Goal: Task Accomplishment & Management: Use online tool/utility

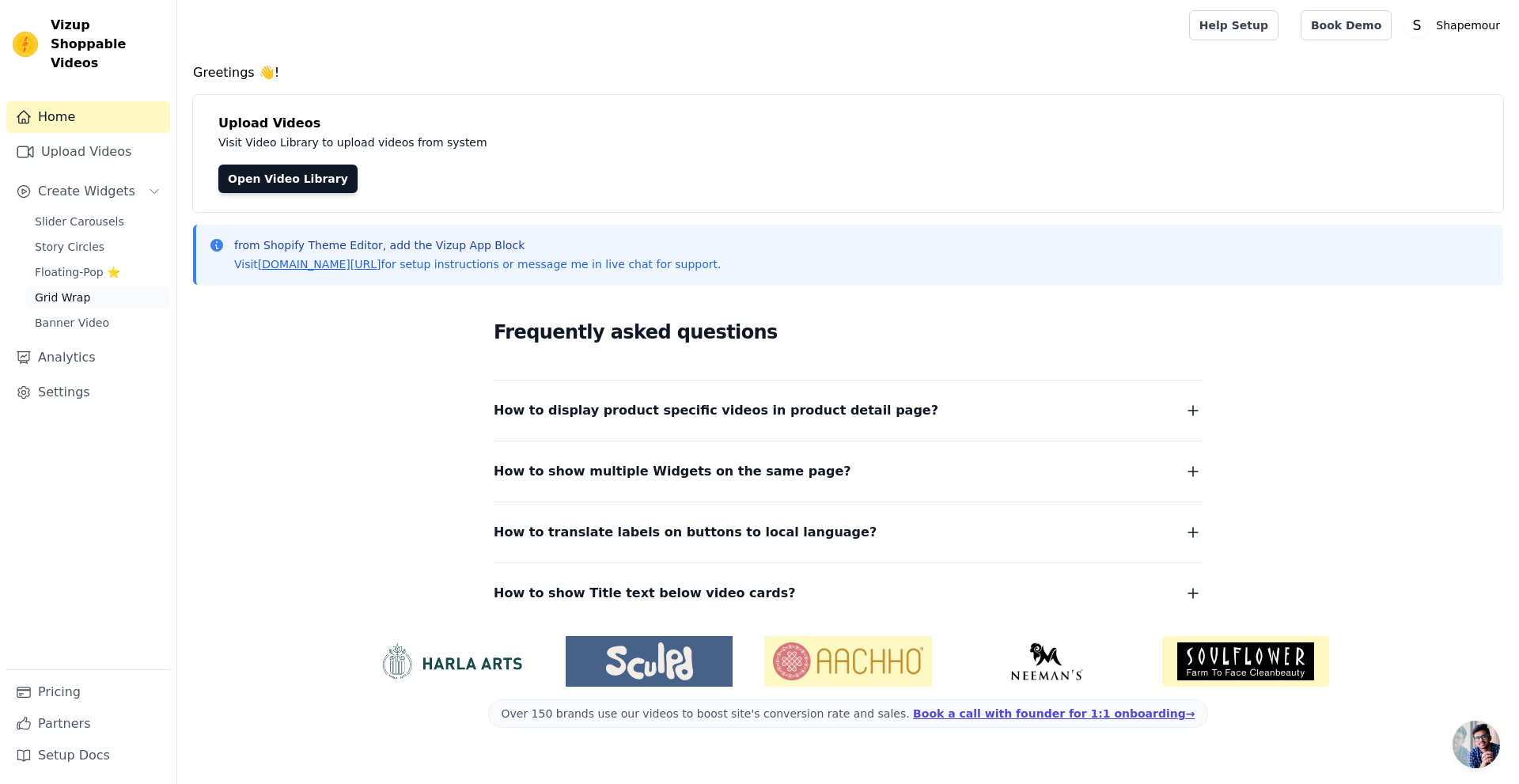
click at [78, 289] on span "Grid Wrap" at bounding box center [62, 297] width 55 height 16
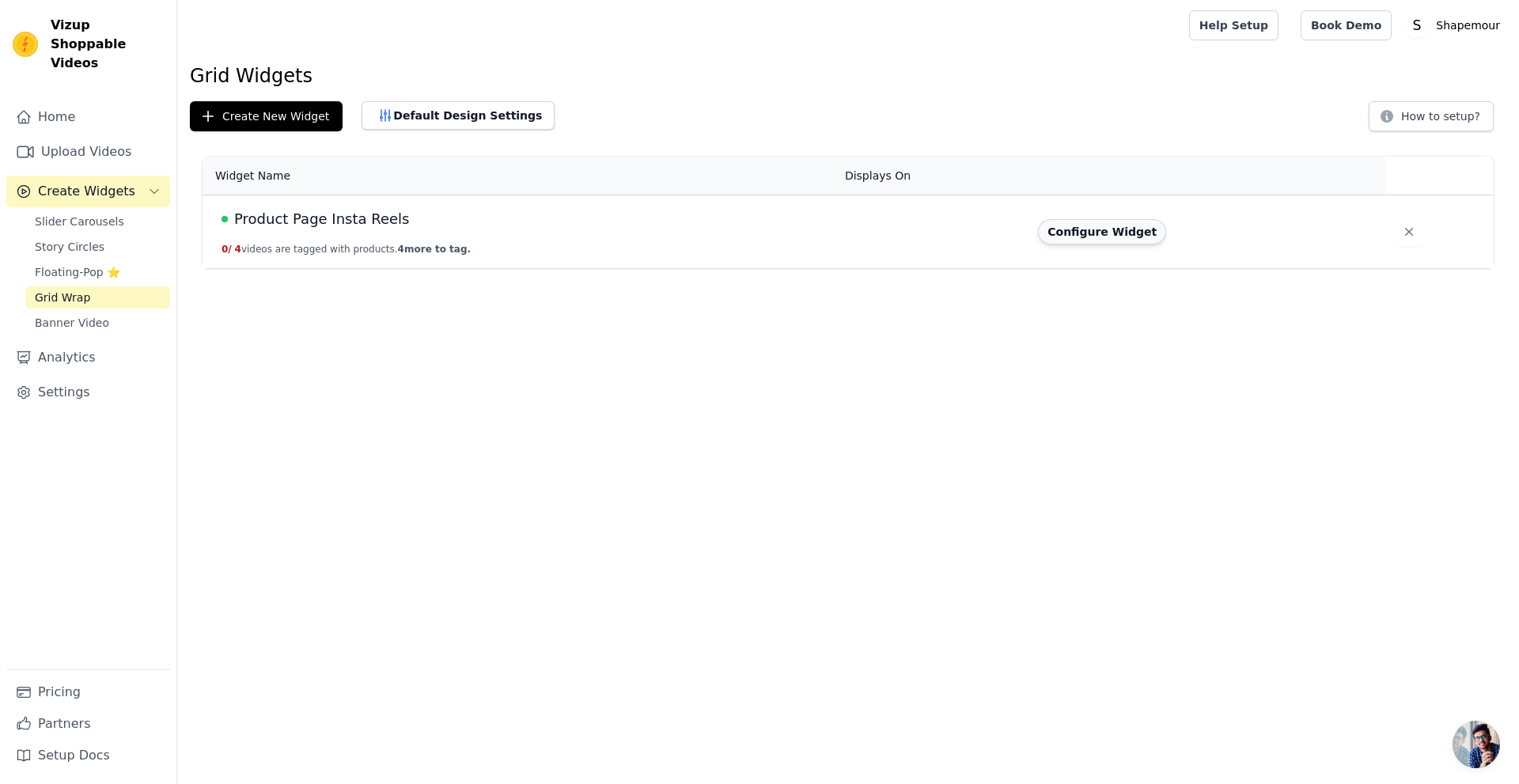
click at [1123, 231] on button "Configure Widget" at bounding box center [1102, 231] width 128 height 25
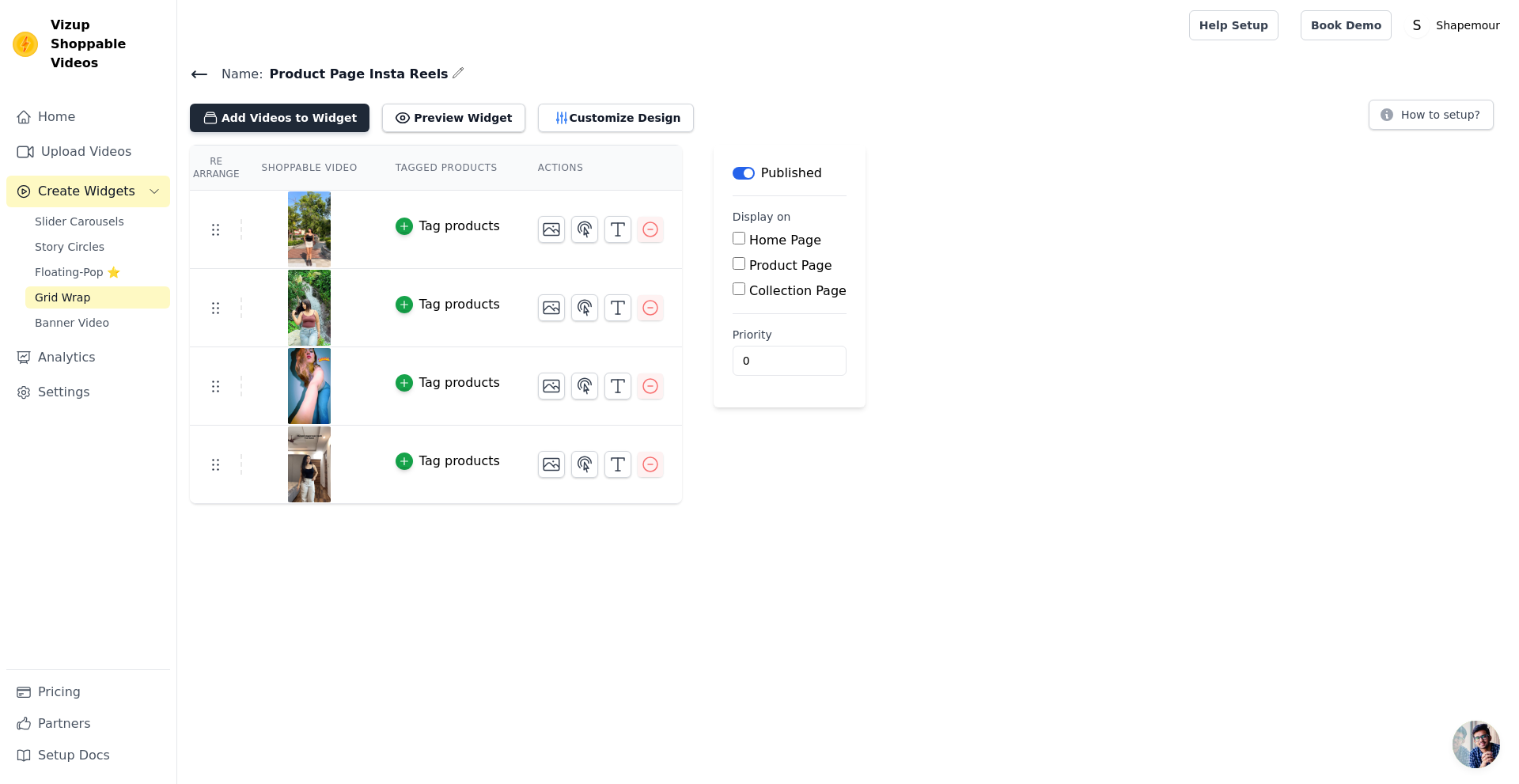
click at [298, 117] on button "Add Videos to Widget" at bounding box center [279, 117] width 179 height 28
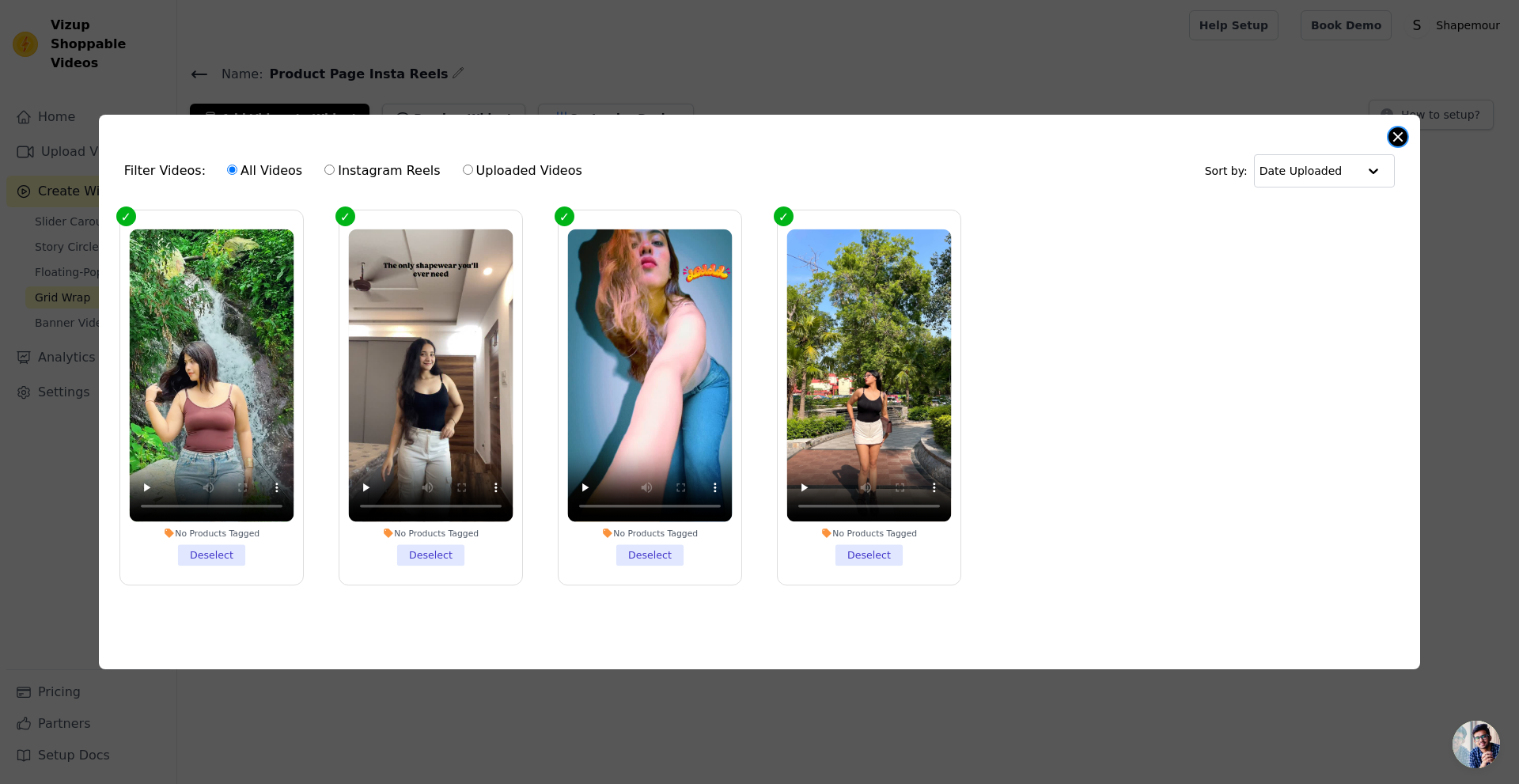
click at [1397, 134] on button "Close modal" at bounding box center [1398, 137] width 19 height 19
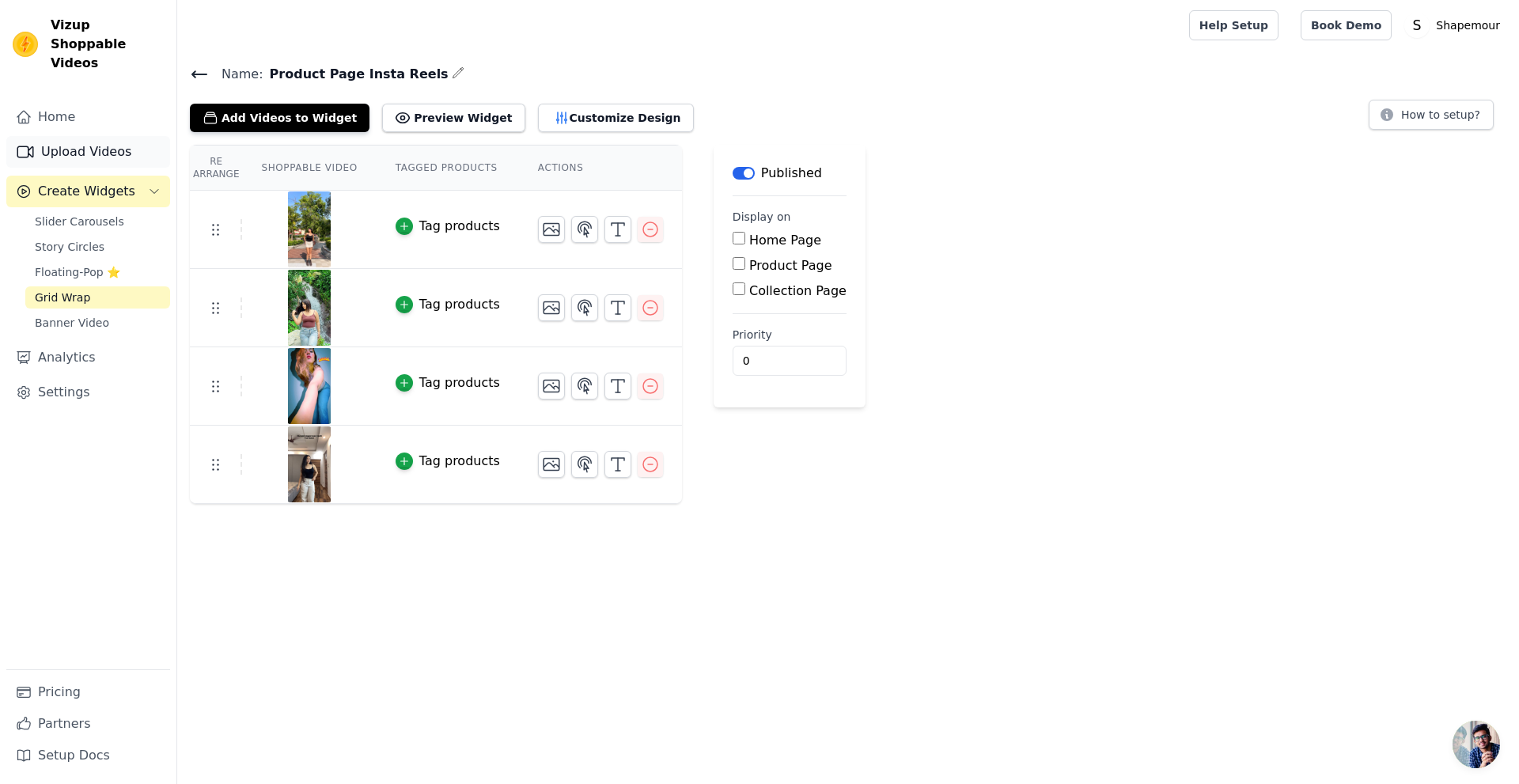
click at [113, 136] on link "Upload Videos" at bounding box center [88, 152] width 163 height 32
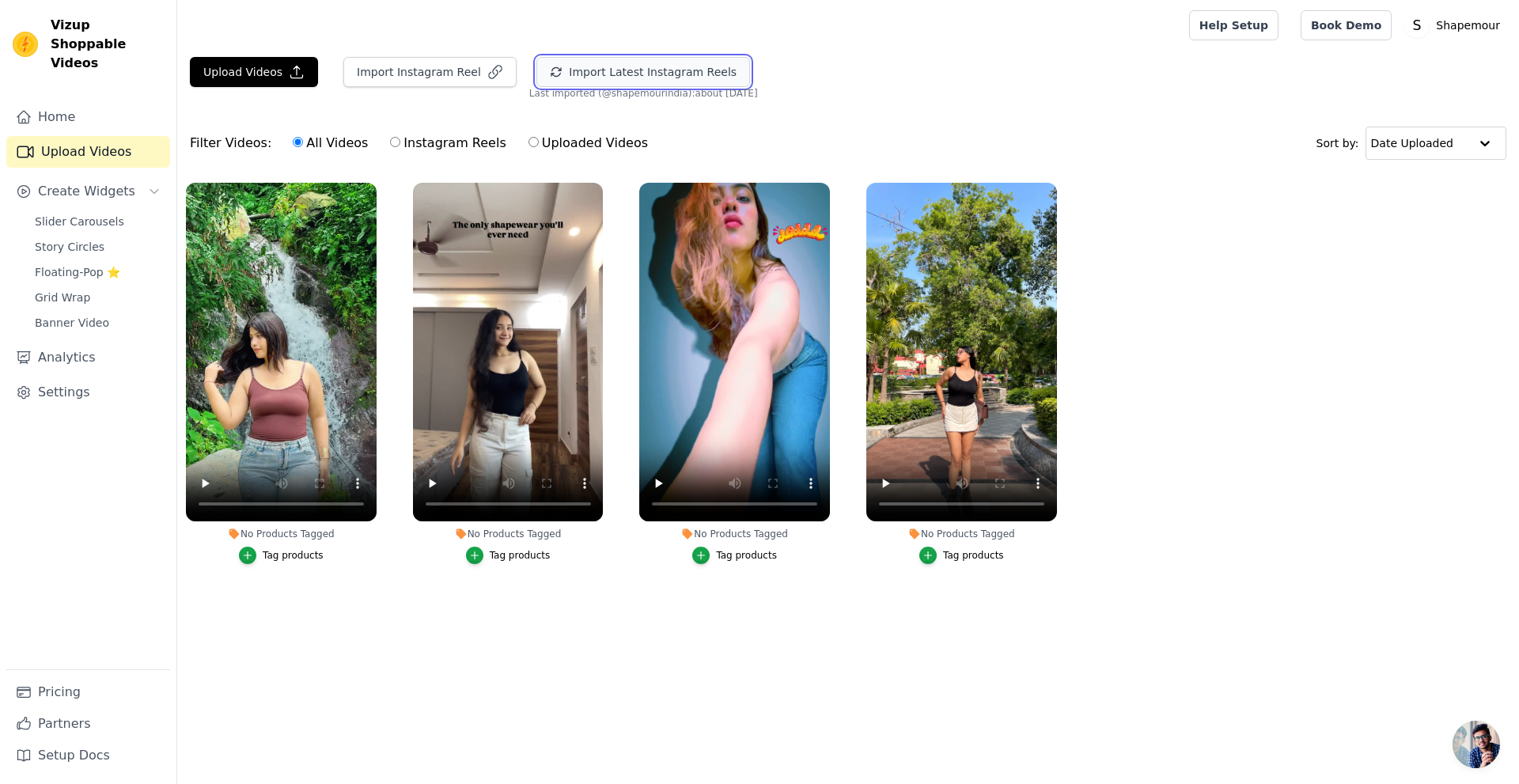
click at [628, 71] on button "Import Latest Instagram Reels" at bounding box center [643, 72] width 213 height 30
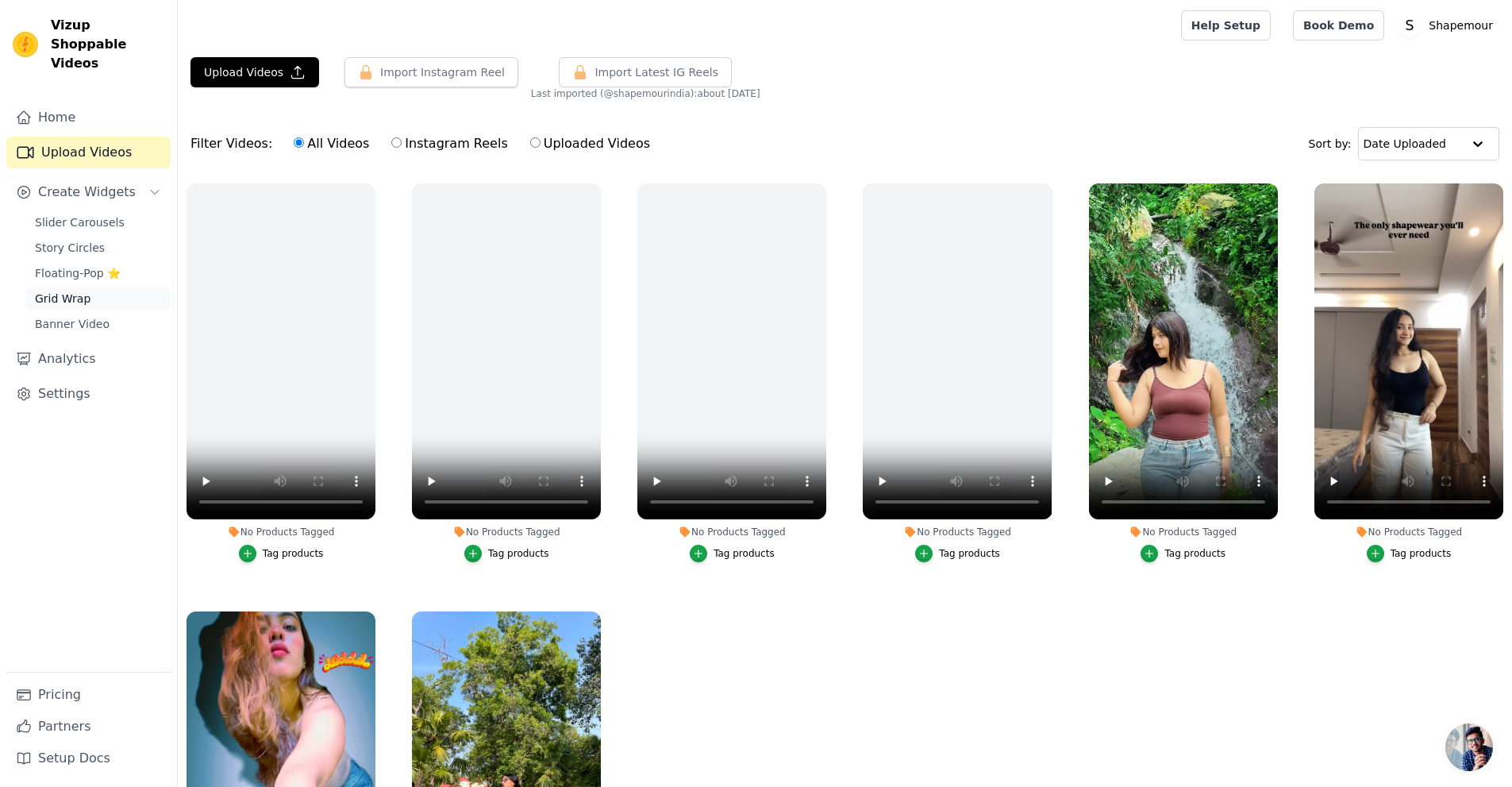
click at [67, 290] on span "Grid Wrap" at bounding box center [62, 298] width 56 height 16
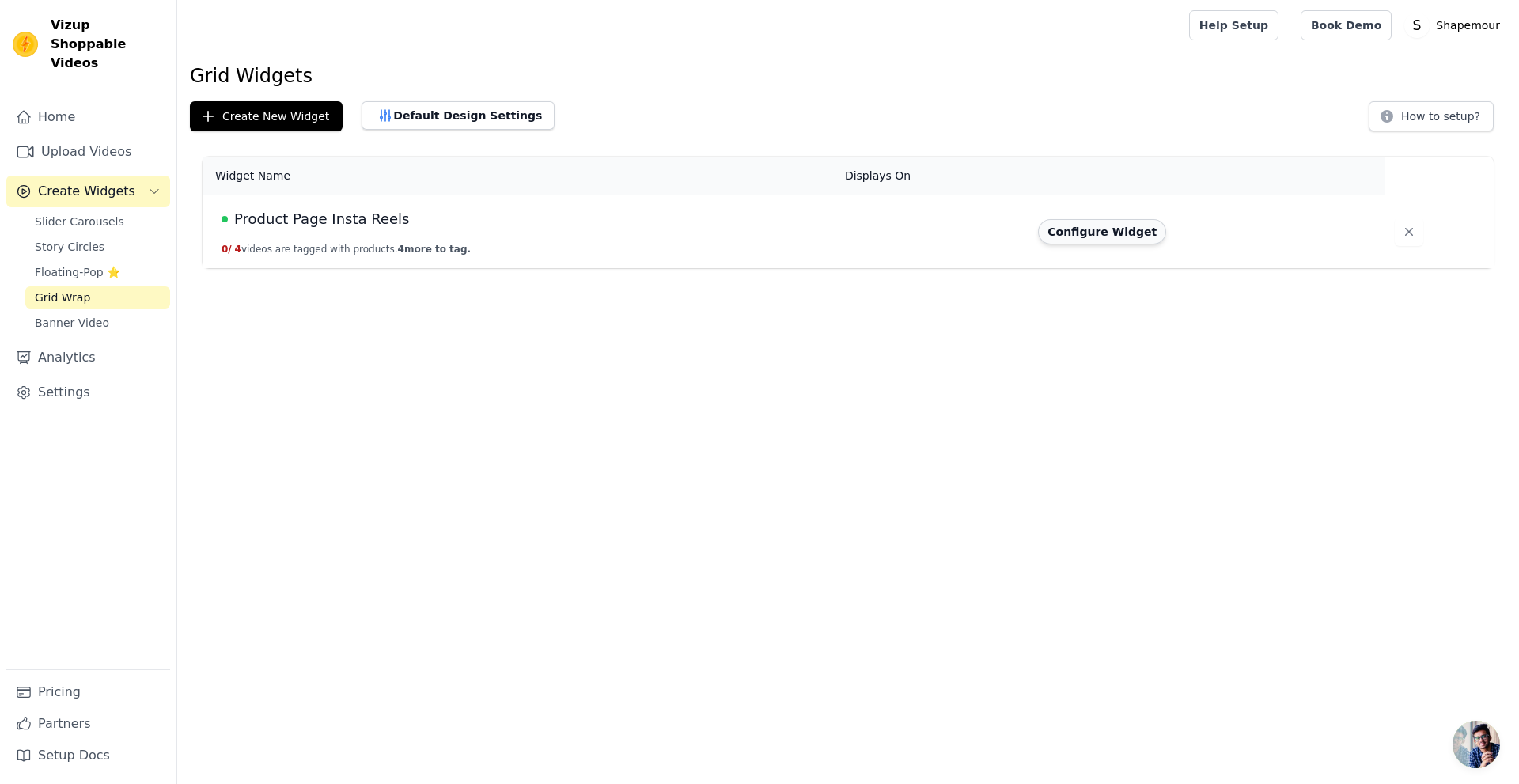
click at [1109, 234] on button "Configure Widget" at bounding box center [1102, 231] width 128 height 25
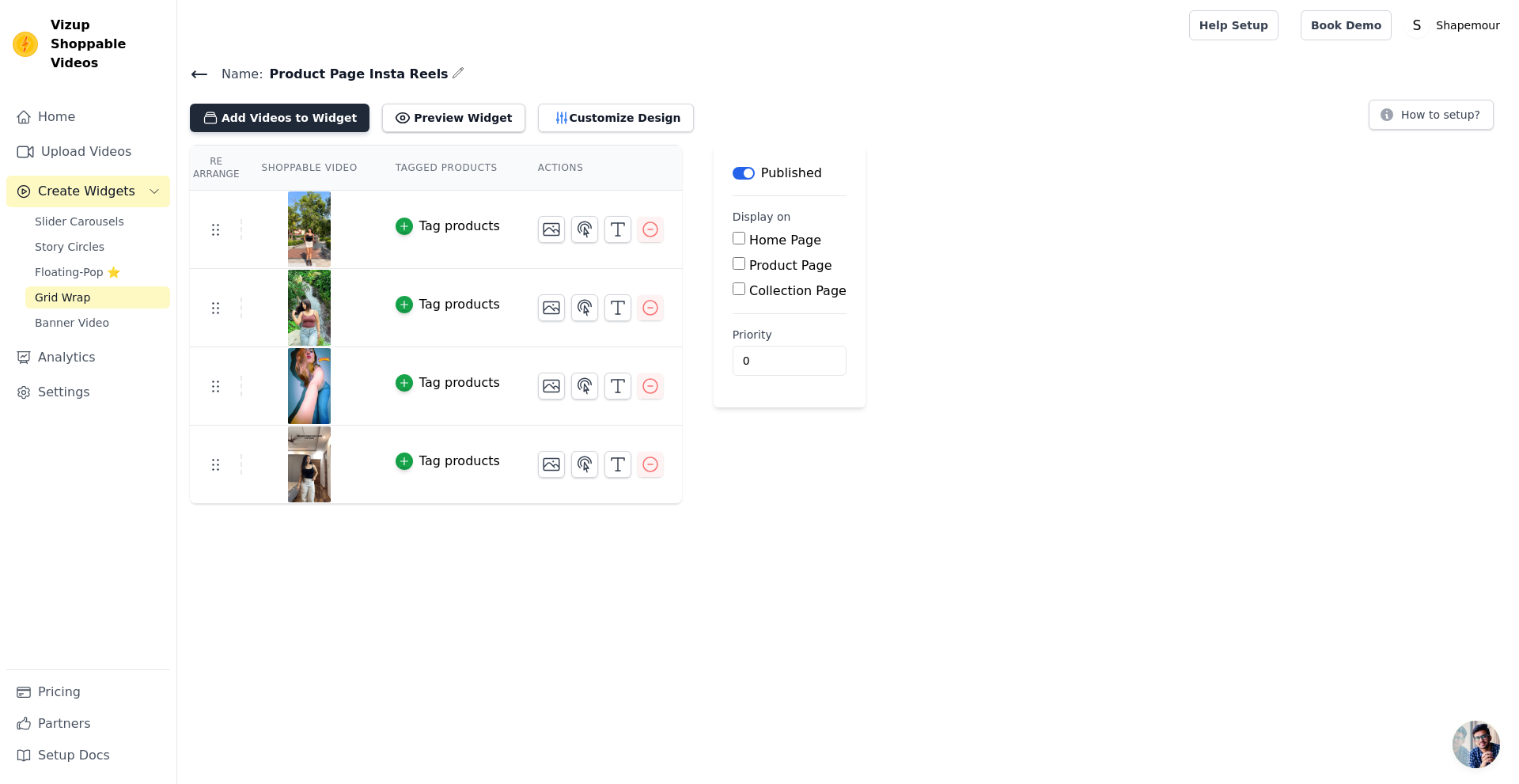
click at [305, 127] on button "Add Videos to Widget" at bounding box center [279, 117] width 179 height 28
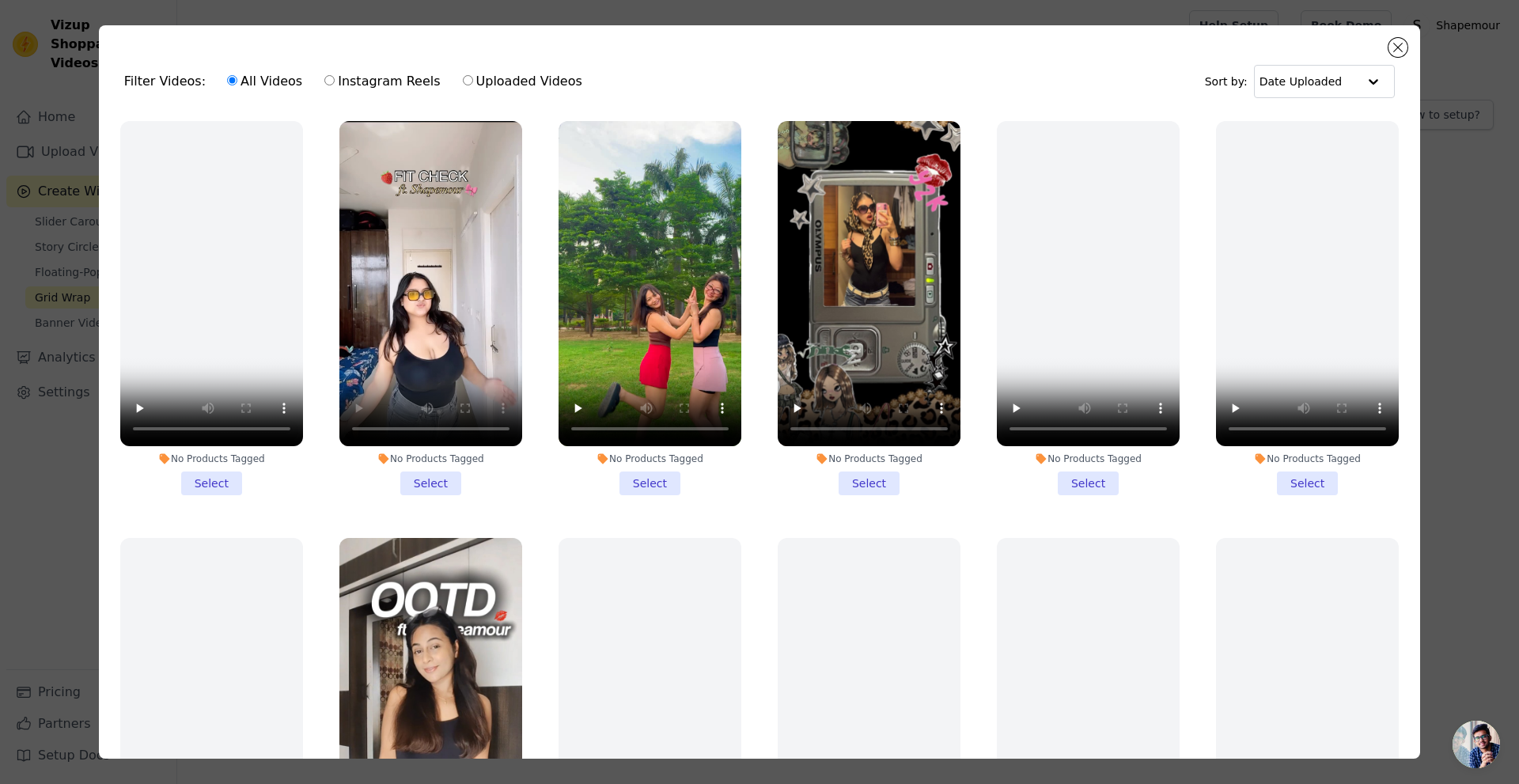
click at [432, 472] on li "No Products Tagged Select" at bounding box center [430, 308] width 183 height 374
click at [0, 0] on input "No Products Tagged Select" at bounding box center [0, 0] width 0 height 0
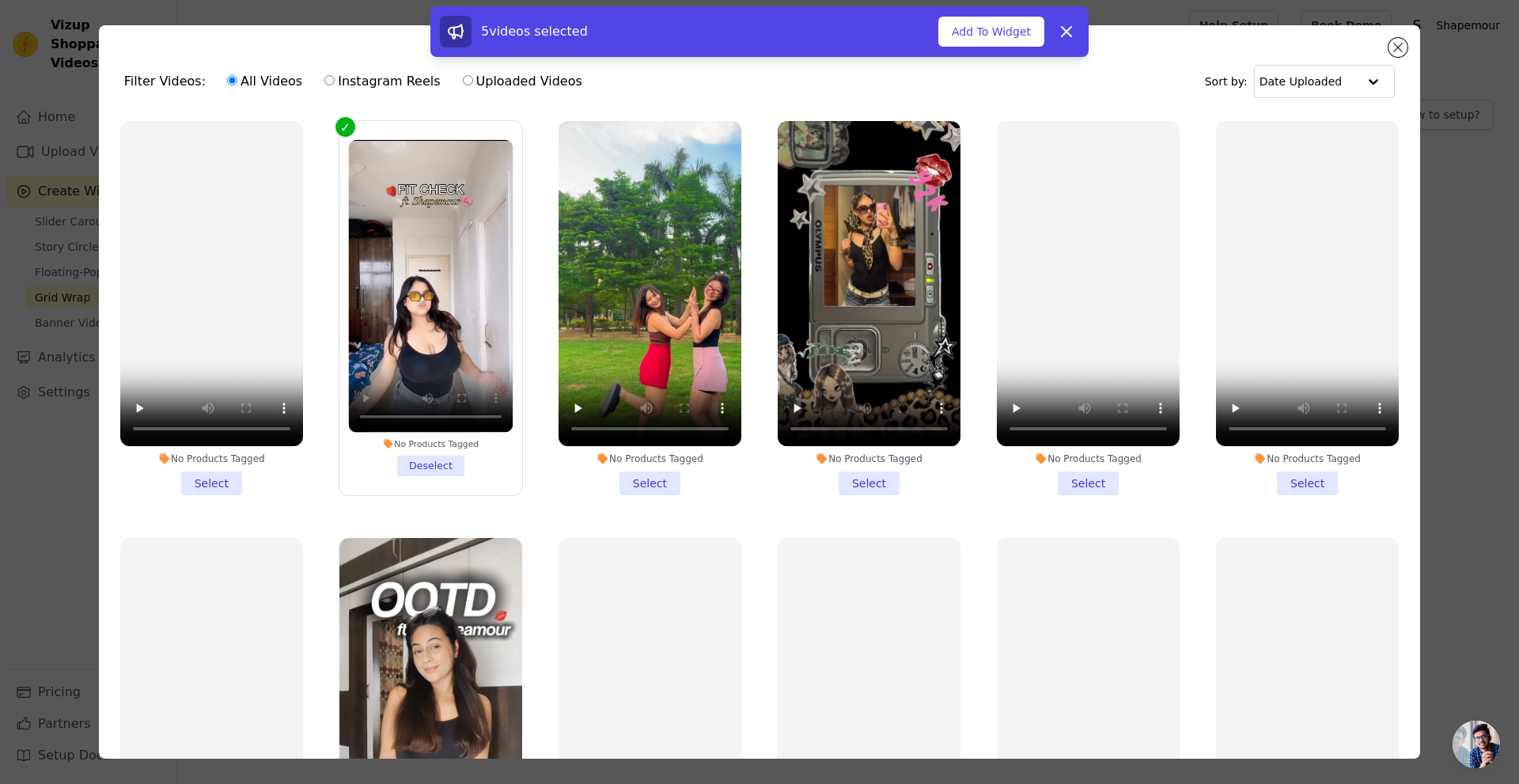
click at [646, 476] on li "No Products Tagged Select" at bounding box center [650, 308] width 183 height 374
click at [0, 0] on input "No Products Tagged Select" at bounding box center [0, 0] width 0 height 0
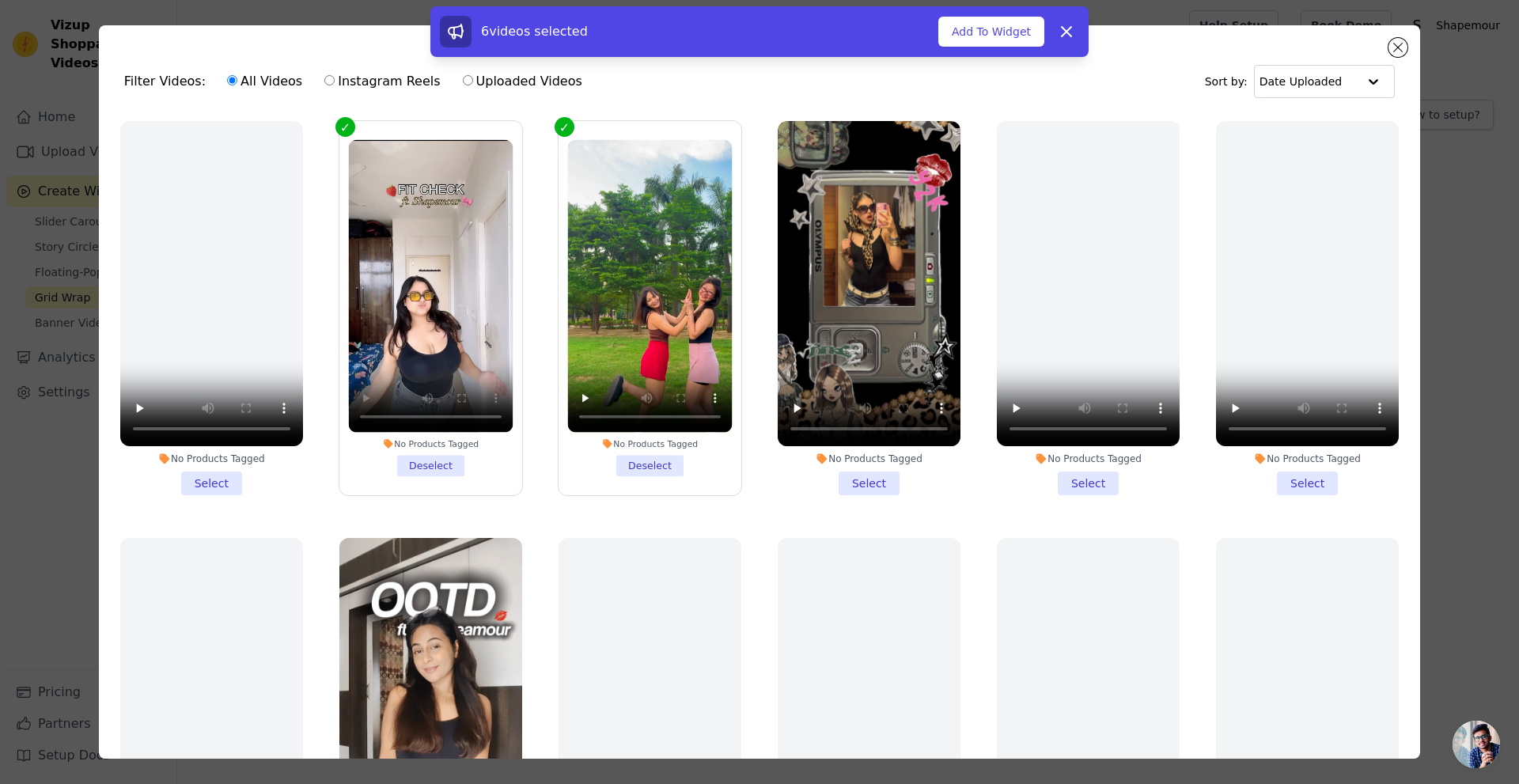
click at [844, 474] on li "No Products Tagged Select" at bounding box center [869, 308] width 183 height 374
click at [0, 0] on input "No Products Tagged Select" at bounding box center [0, 0] width 0 height 0
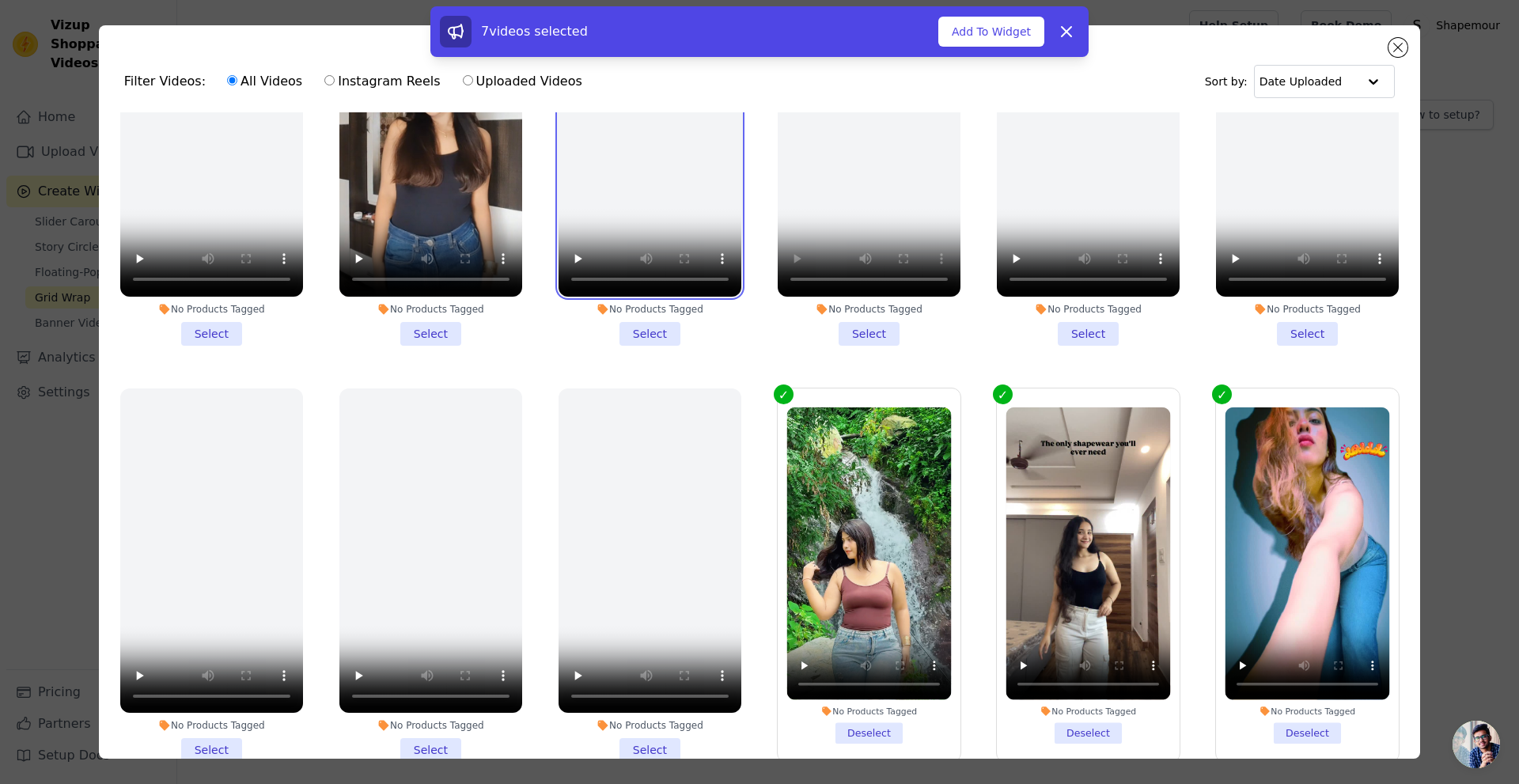
scroll to position [712, 0]
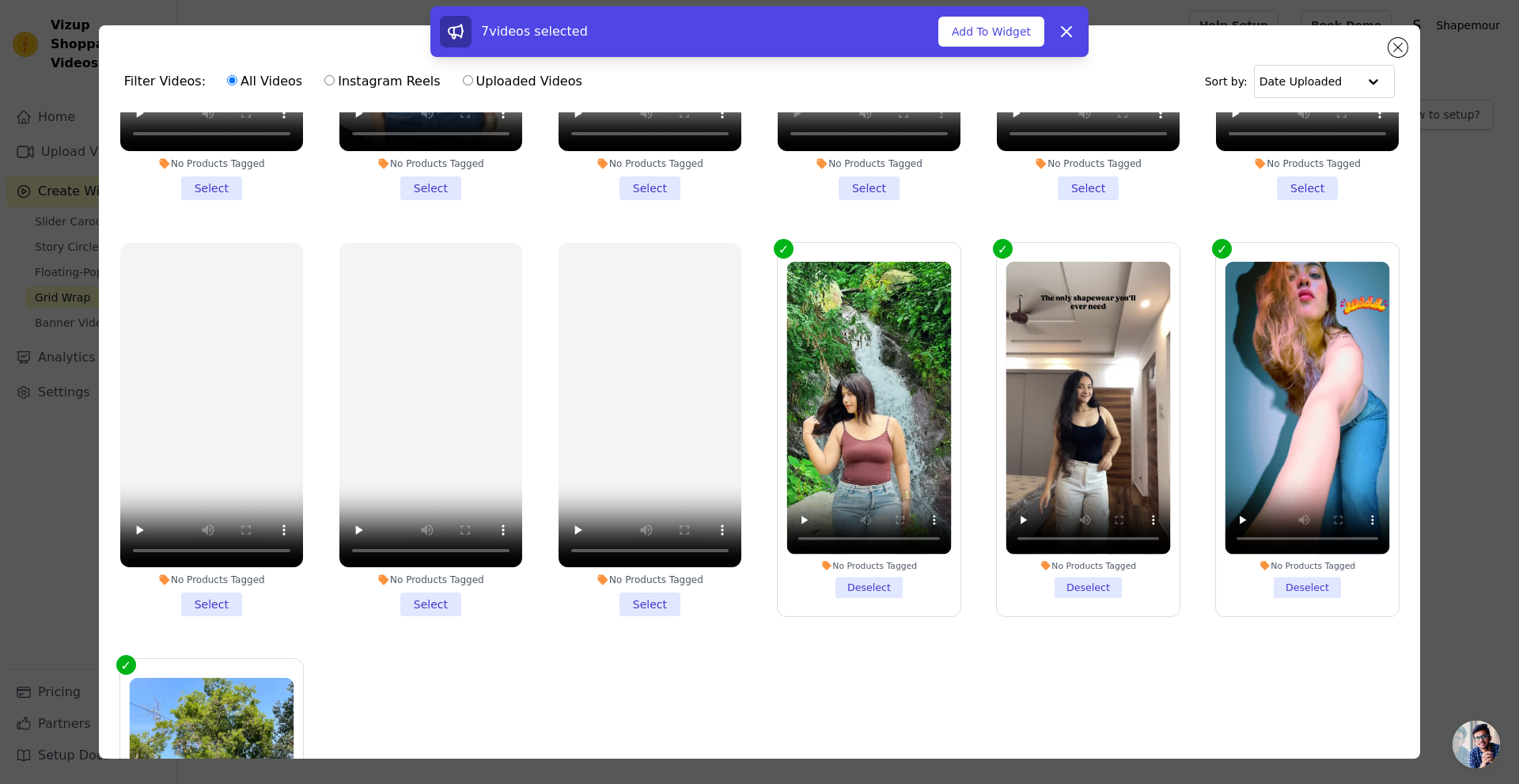
click at [841, 568] on li "No Products Tagged Deselect" at bounding box center [869, 429] width 164 height 336
click at [0, 0] on input "No Products Tagged Deselect" at bounding box center [0, 0] width 0 height 0
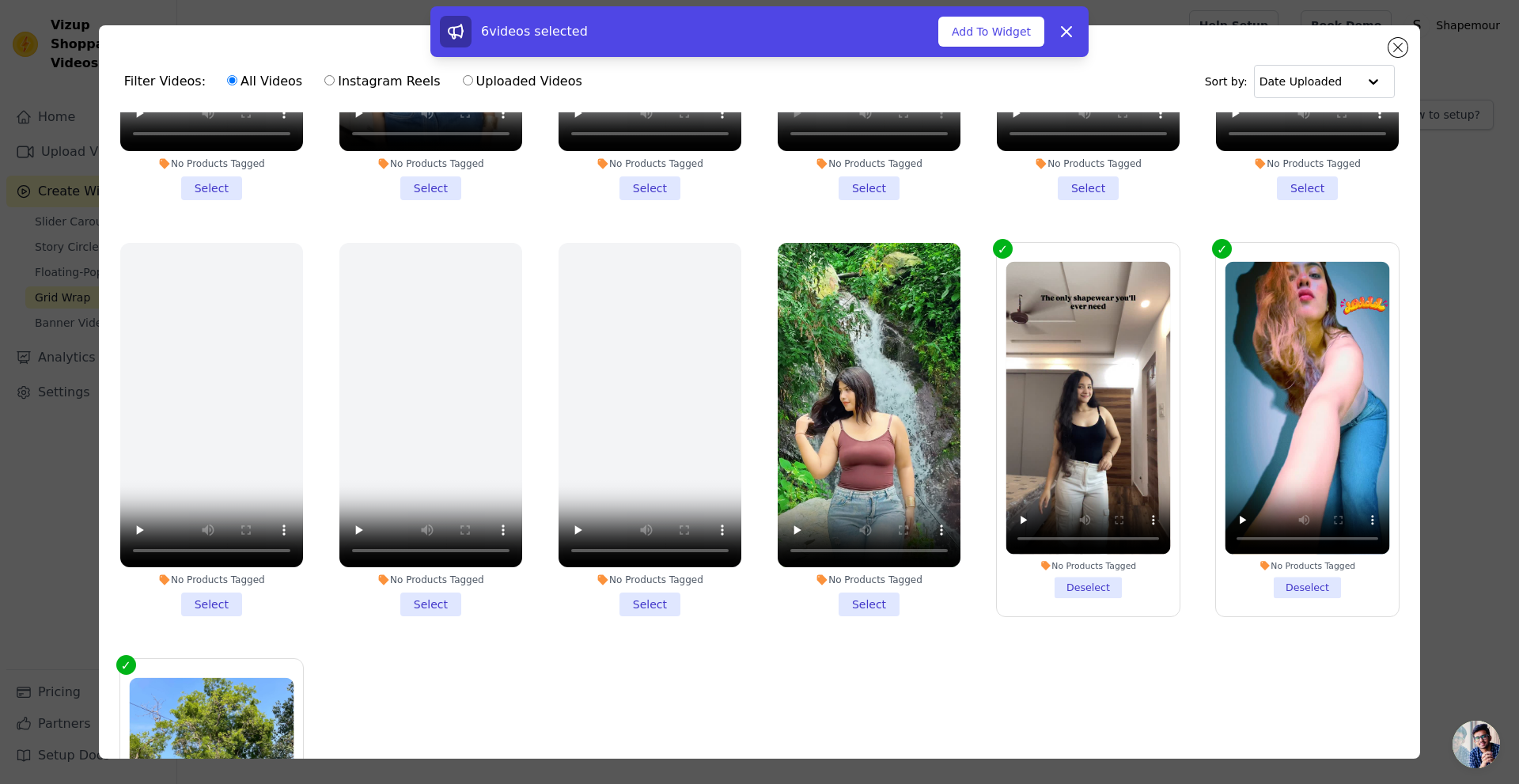
click at [1060, 574] on li "No Products Tagged Deselect" at bounding box center [1088, 429] width 164 height 336
click at [0, 0] on input "No Products Tagged Deselect" at bounding box center [0, 0] width 0 height 0
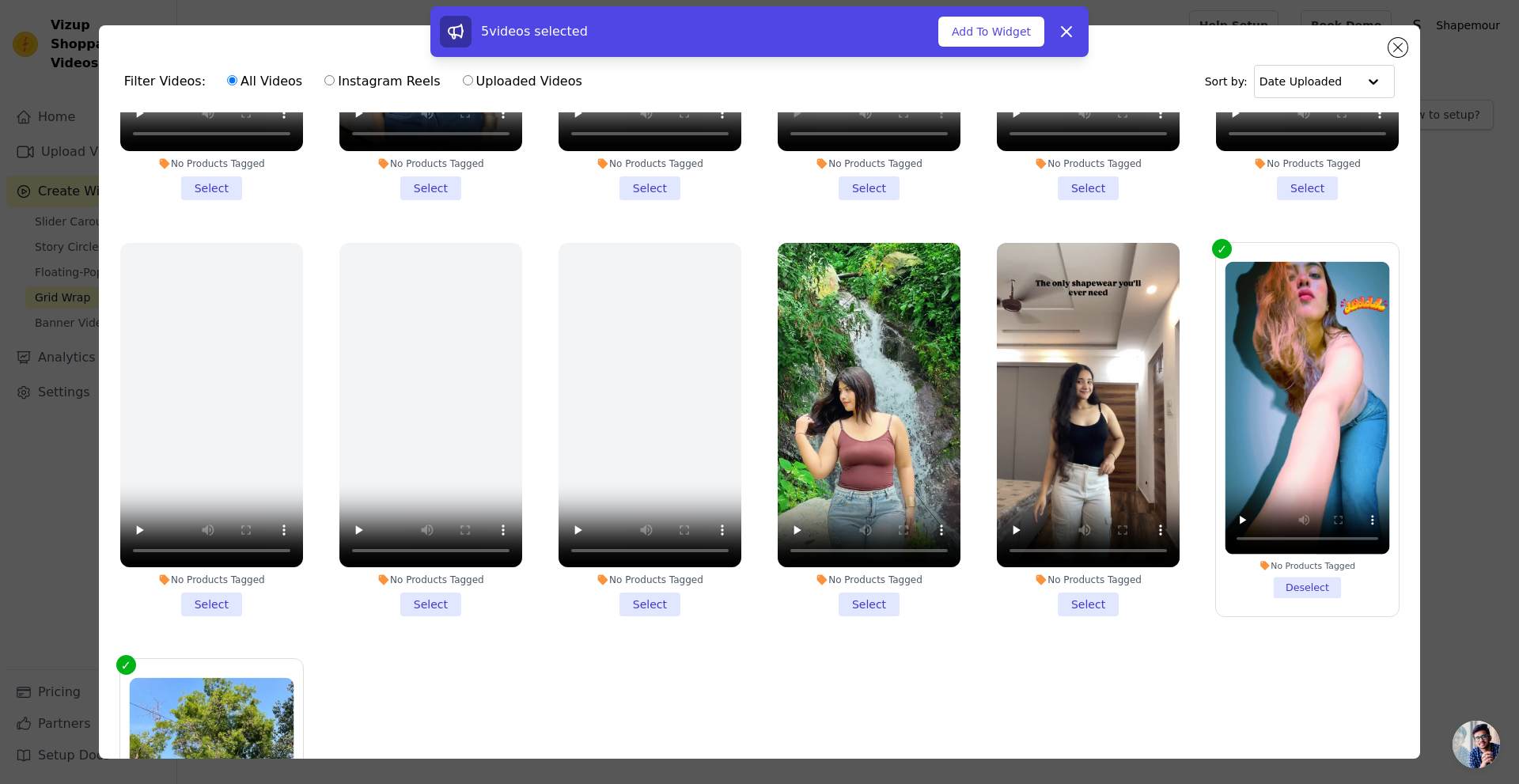
click at [1285, 573] on li "No Products Tagged Deselect" at bounding box center [1307, 429] width 164 height 337
click at [0, 0] on input "No Products Tagged Deselect" at bounding box center [0, 0] width 0 height 0
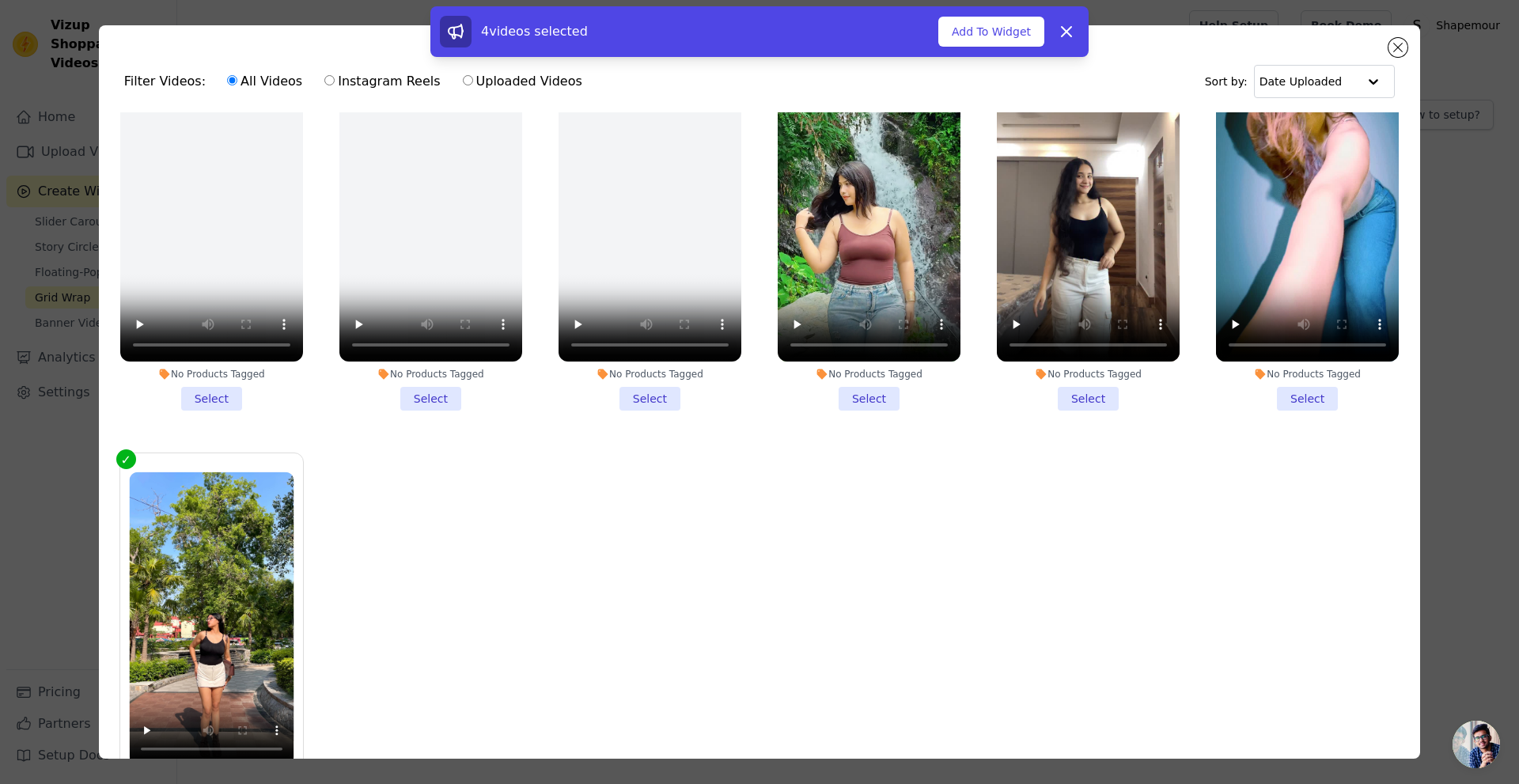
scroll to position [138, 0]
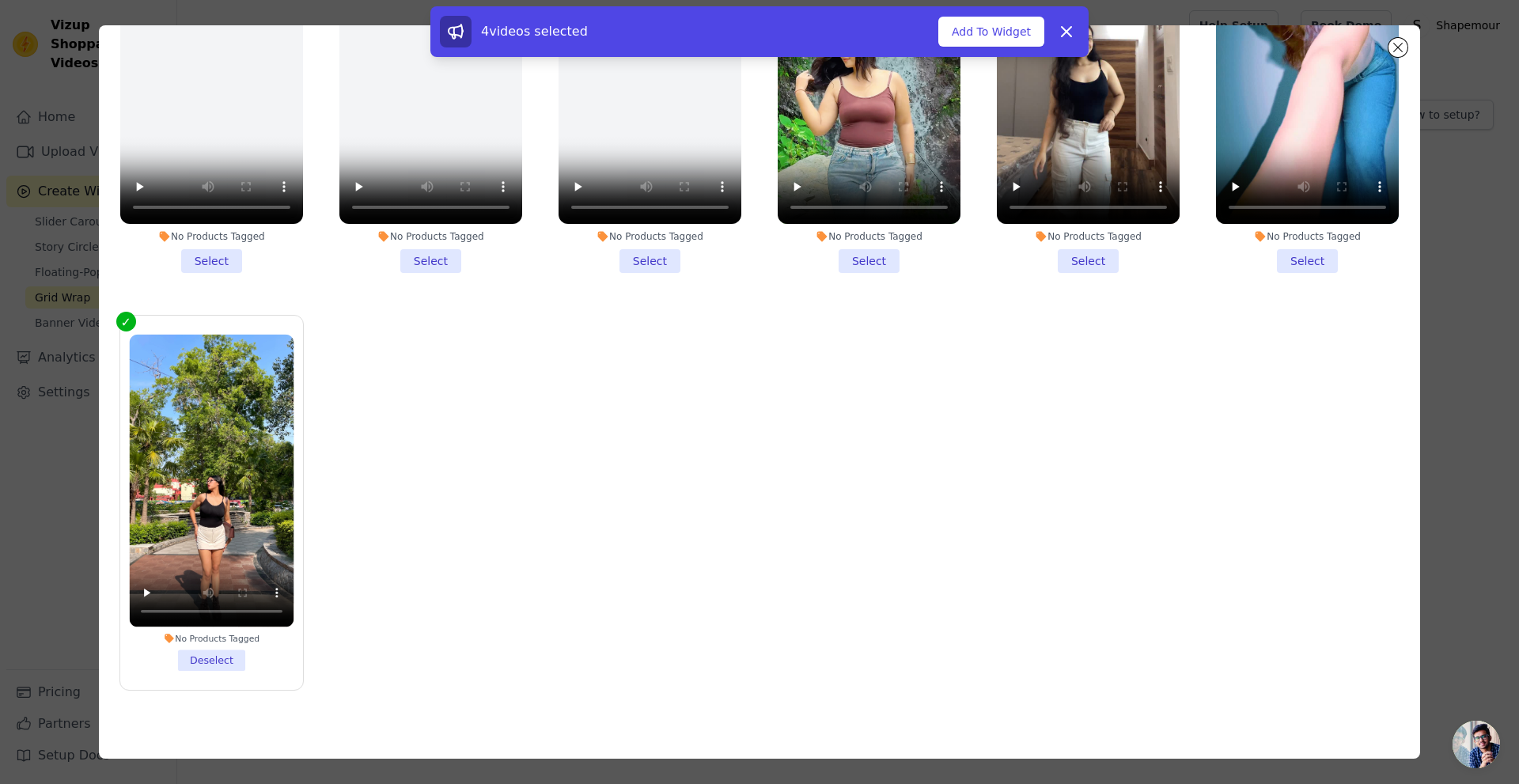
click at [215, 637] on li "No Products Tagged Deselect" at bounding box center [210, 502] width 164 height 336
click at [0, 0] on input "No Products Tagged Deselect" at bounding box center [0, 0] width 0 height 0
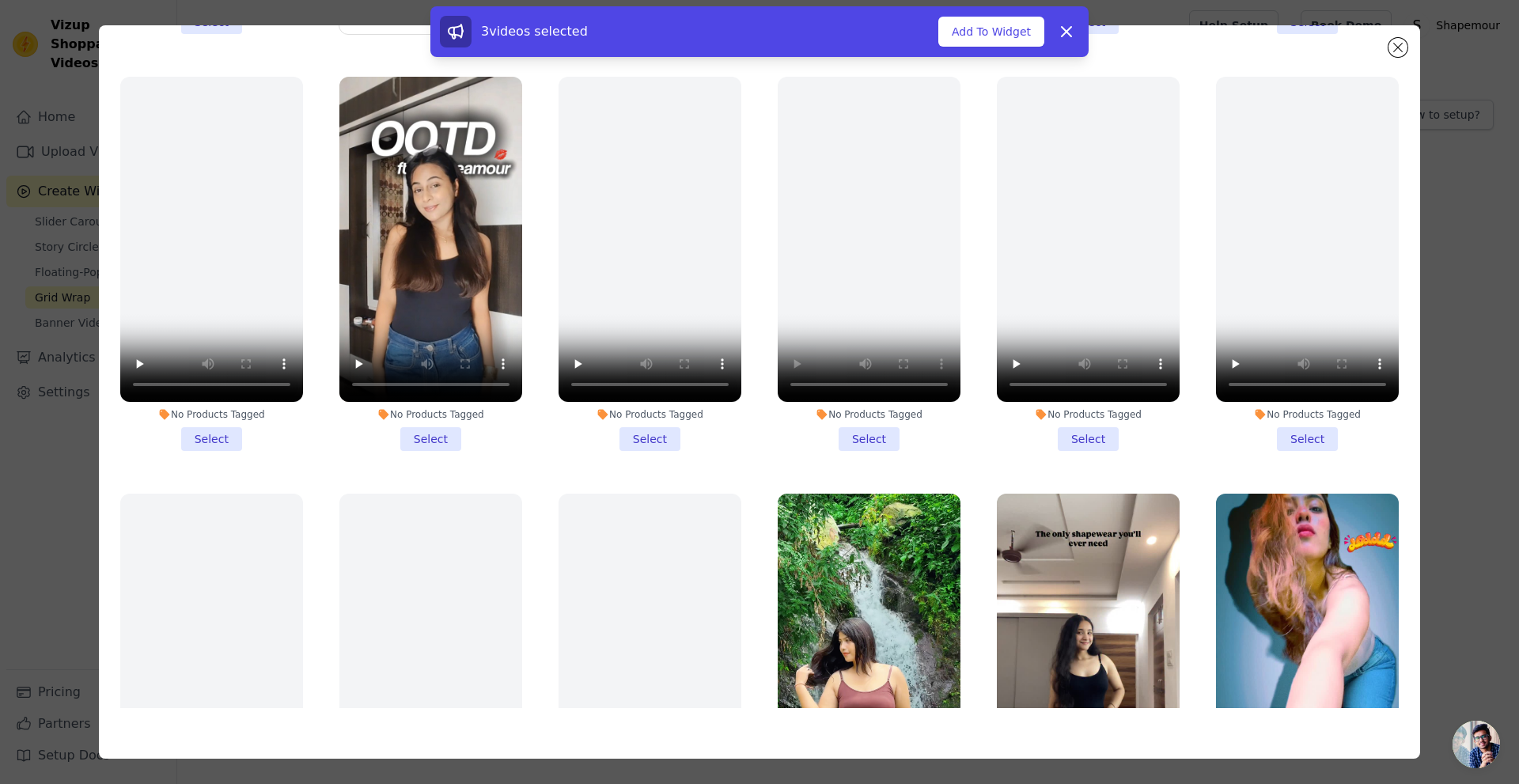
scroll to position [206, 0]
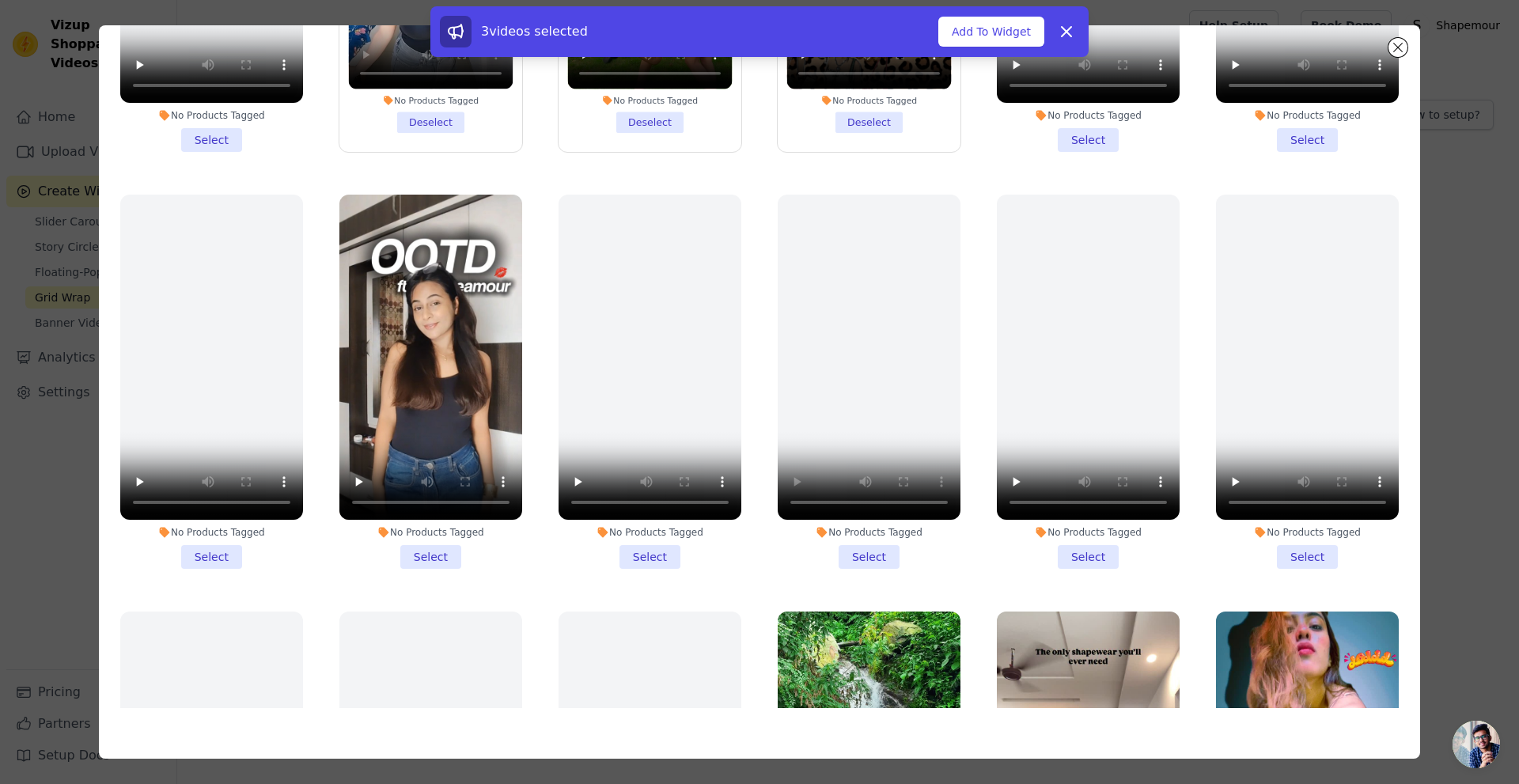
click at [437, 549] on li "No Products Tagged Select" at bounding box center [430, 381] width 183 height 374
click at [0, 0] on input "No Products Tagged Select" at bounding box center [0, 0] width 0 height 0
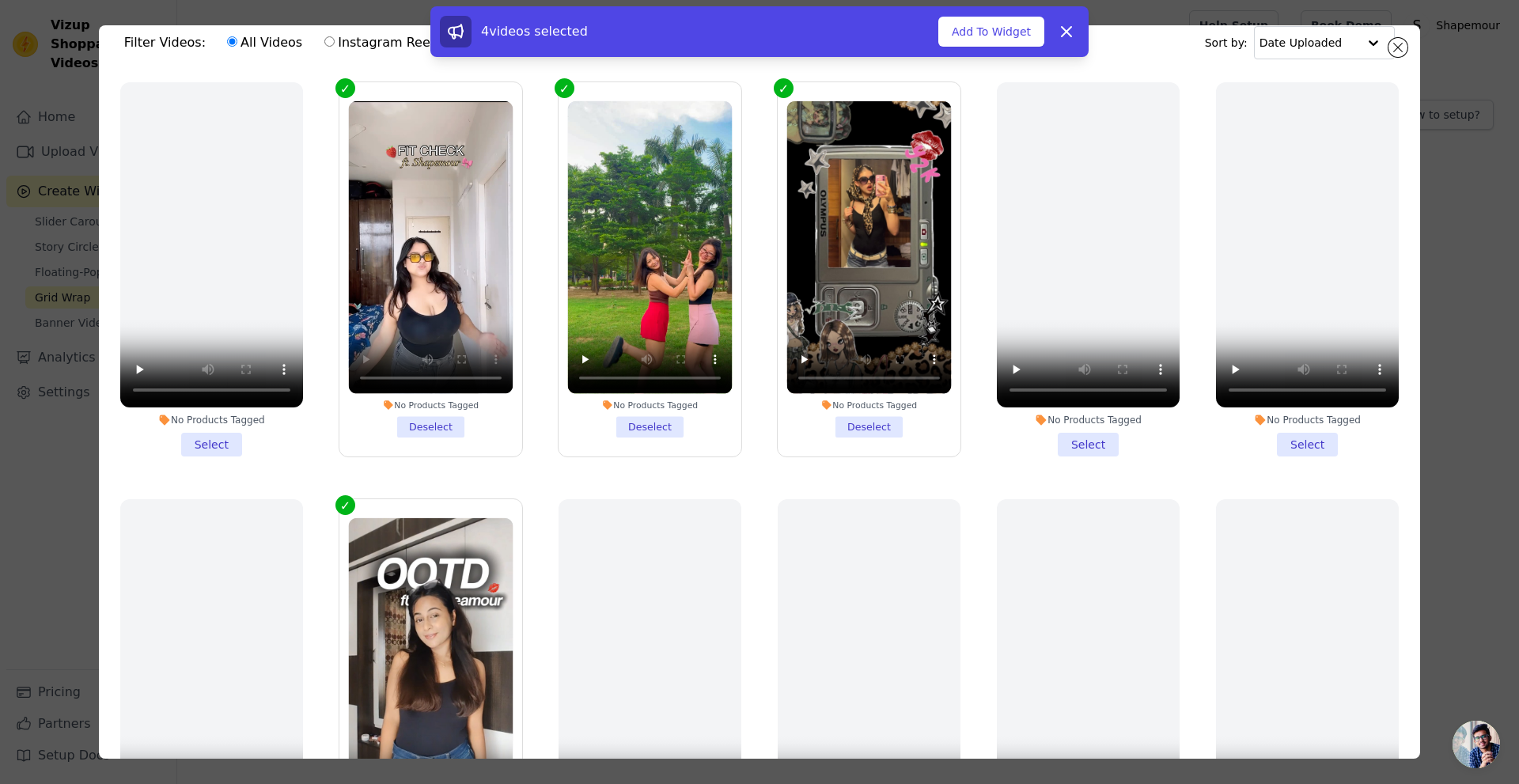
scroll to position [0, 0]
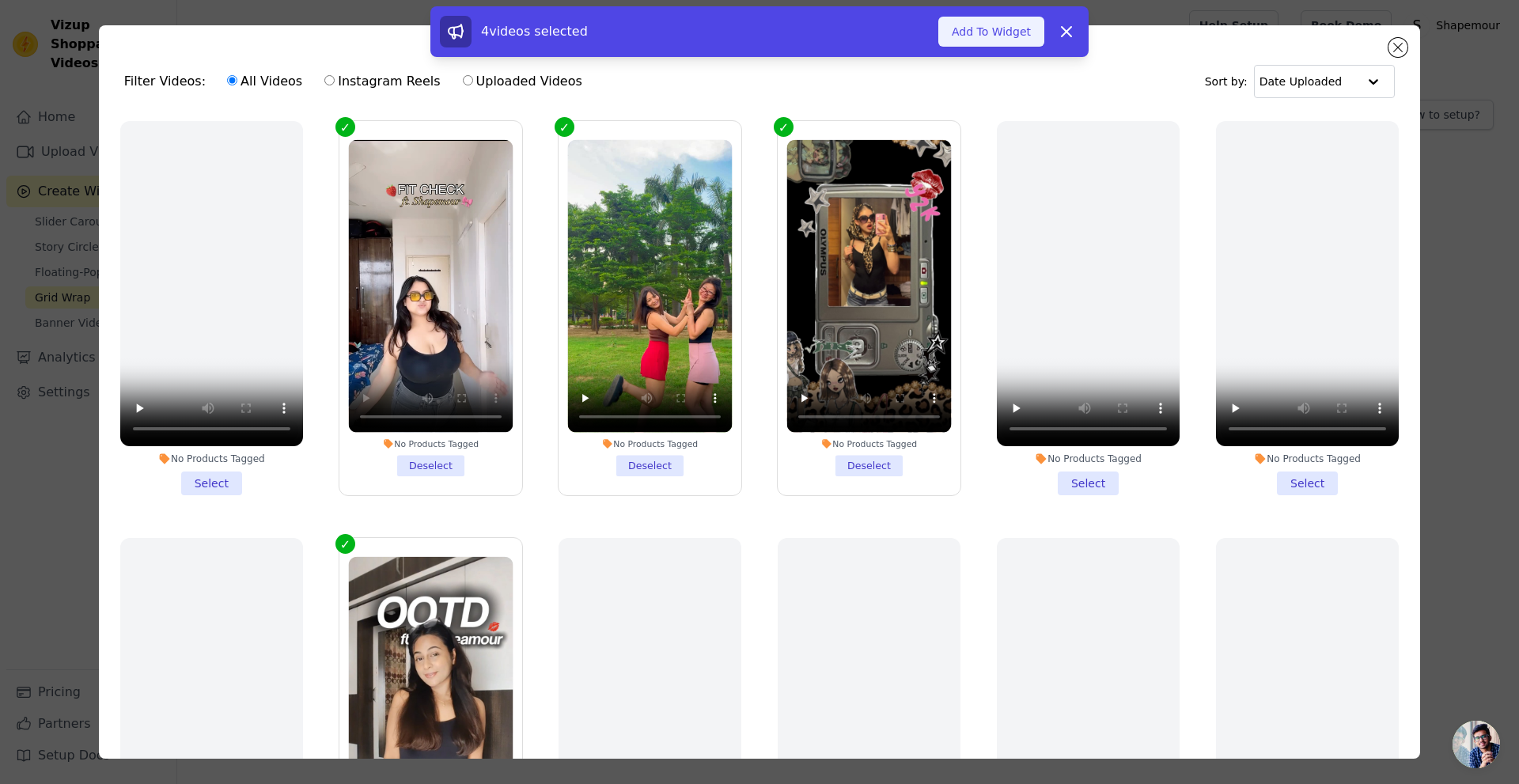
drag, startPoint x: 979, startPoint y: 35, endPoint x: 969, endPoint y: 38, distance: 10.4
click at [975, 37] on button "Add To Widget" at bounding box center [991, 32] width 106 height 30
